Goal: Navigation & Orientation: Find specific page/section

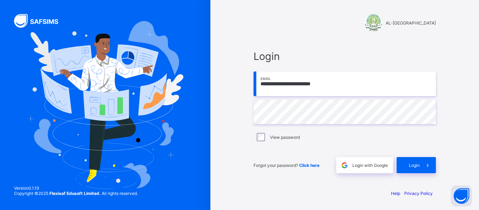
click at [255, 27] on div "AL-[GEOGRAPHIC_DATA]" at bounding box center [344, 23] width 182 height 18
click at [416, 165] on span "Login" at bounding box center [414, 165] width 11 height 5
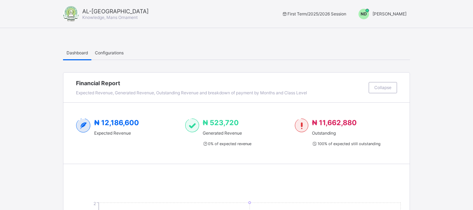
click at [391, 13] on span "NAJIB DANJUMA" at bounding box center [390, 13] width 34 height 5
click at [380, 32] on span "Switch to Admin View" at bounding box center [380, 30] width 53 height 8
